Goal: Information Seeking & Learning: Learn about a topic

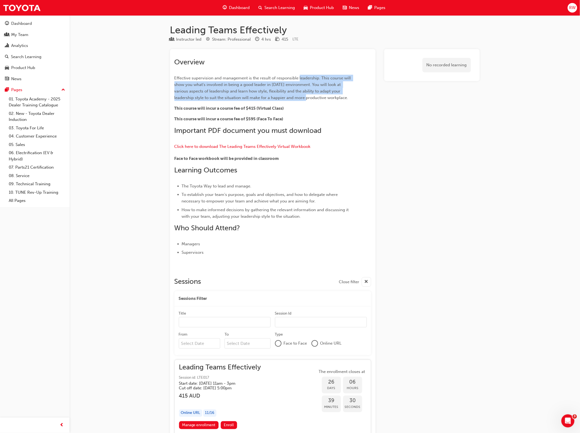
drag, startPoint x: 299, startPoint y: 76, endPoint x: 304, endPoint y: 98, distance: 21.9
click at [304, 98] on span "Effective supervision and management is the result of responsible leadership. T…" at bounding box center [264, 88] width 178 height 25
drag, startPoint x: 295, startPoint y: 97, endPoint x: 278, endPoint y: 74, distance: 28.9
click at [278, 74] on div "Overview Effective supervision and management is the result of responsible lead…" at bounding box center [263, 157] width 177 height 198
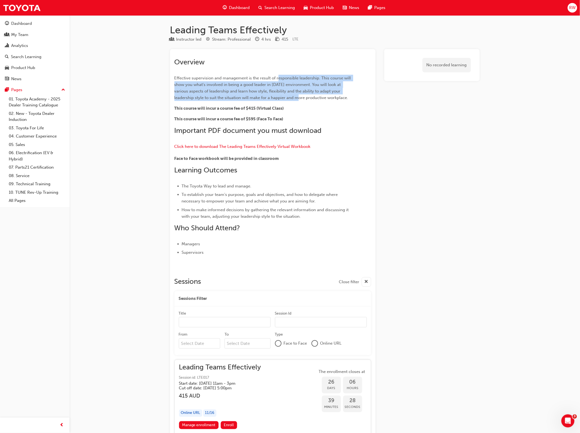
click at [278, 74] on div "Overview Effective supervision and management is the result of responsible lead…" at bounding box center [263, 157] width 177 height 198
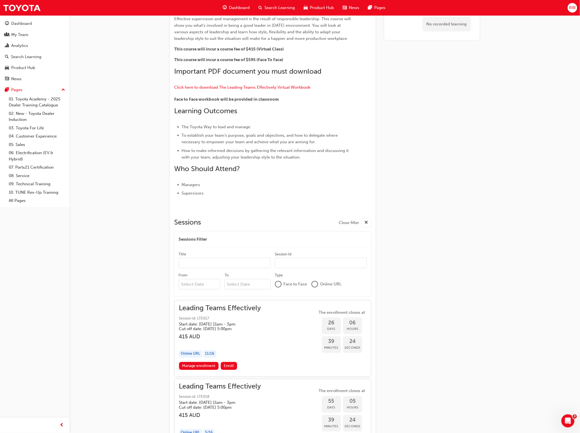
scroll to position [25, 0]
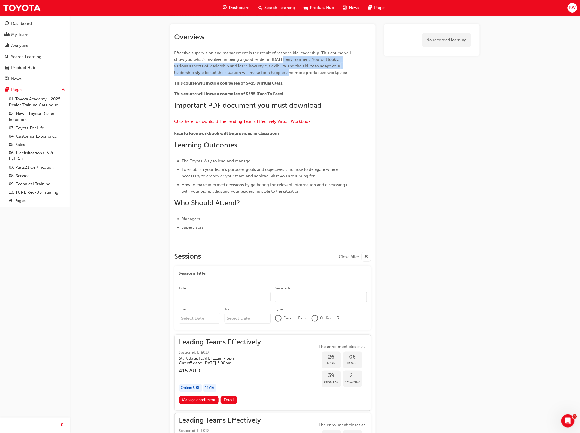
drag, startPoint x: 283, startPoint y: 59, endPoint x: 286, endPoint y: 71, distance: 13.3
click at [286, 71] on span "Effective supervision and management is the result of responsible leadership. T…" at bounding box center [264, 62] width 178 height 25
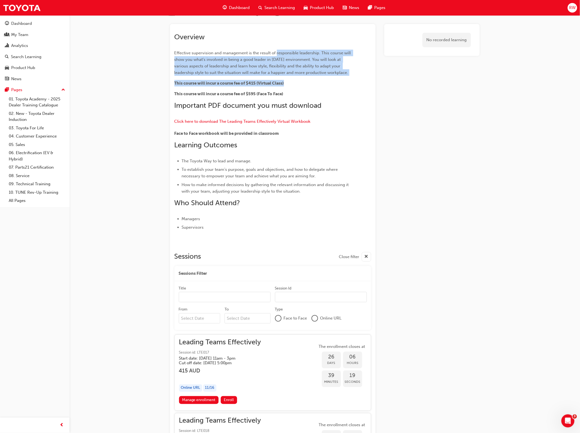
drag, startPoint x: 290, startPoint y: 76, endPoint x: 276, endPoint y: 55, distance: 24.9
click at [276, 55] on div "Overview Effective supervision and management is the result of responsible lead…" at bounding box center [263, 132] width 177 height 198
click at [276, 55] on p "Effective supervision and management is the result of responsible leadership. T…" at bounding box center [263, 63] width 177 height 26
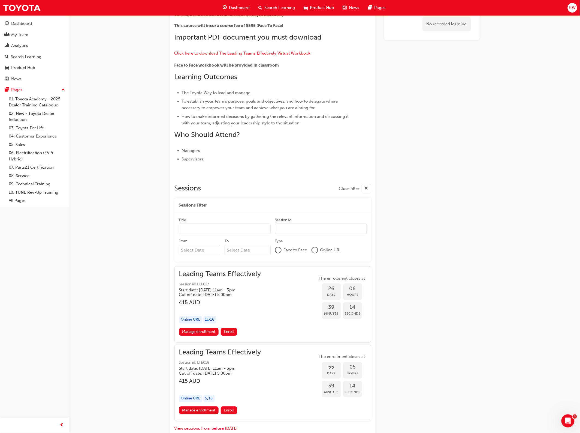
scroll to position [59, 0]
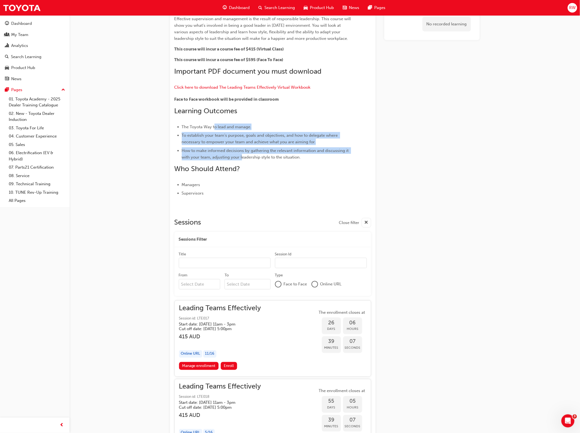
drag, startPoint x: 214, startPoint y: 123, endPoint x: 242, endPoint y: 155, distance: 41.8
click at [242, 155] on div "Overview Effective supervision and management is the result of responsible lead…" at bounding box center [263, 98] width 177 height 198
click at [242, 155] on span "How to make informed decisions by gathering the relevant information and discus…" at bounding box center [266, 153] width 168 height 11
